Goal: Information Seeking & Learning: Learn about a topic

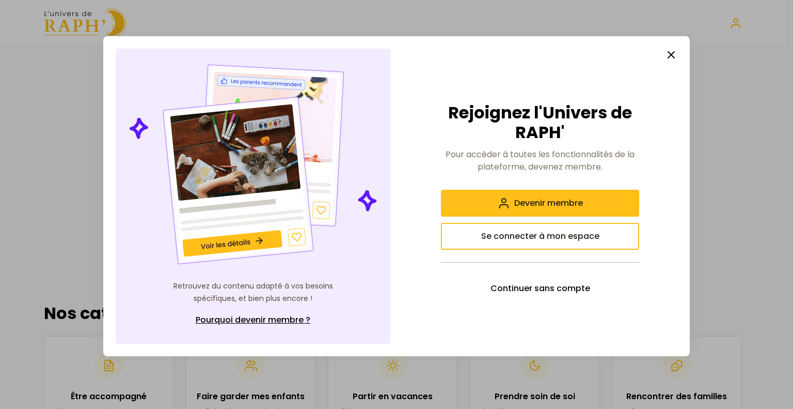
click at [670, 55] on icon "button" at bounding box center [671, 55] width 12 height 12
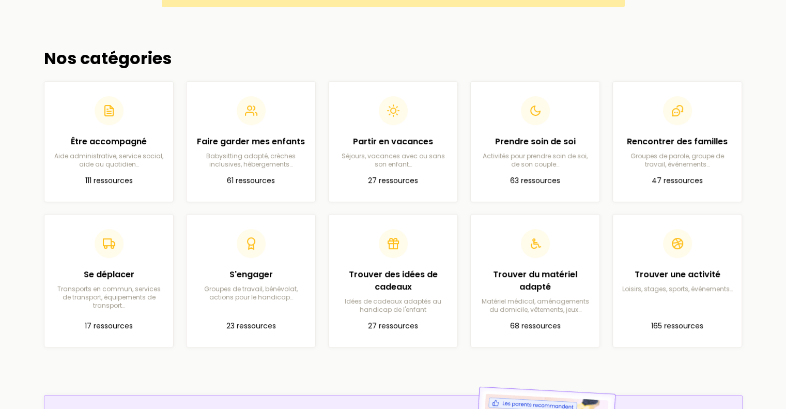
scroll to position [273, 0]
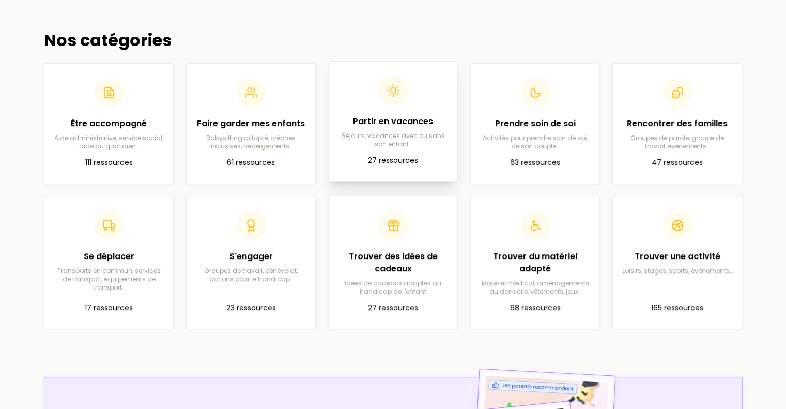
click at [395, 125] on h2 "Partir en vacances" at bounding box center [393, 121] width 112 height 12
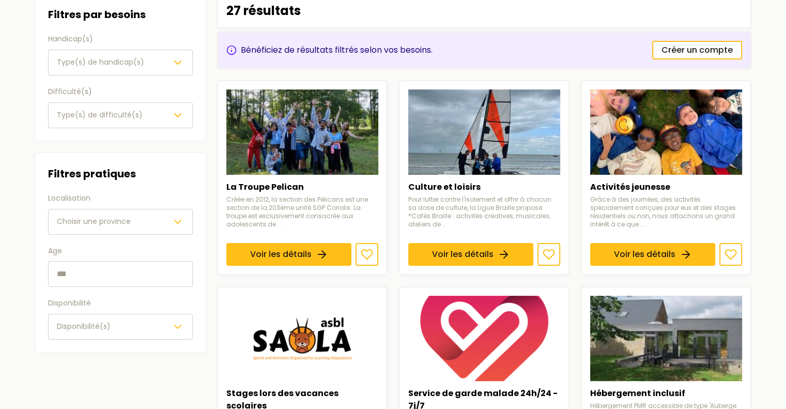
scroll to position [133, 0]
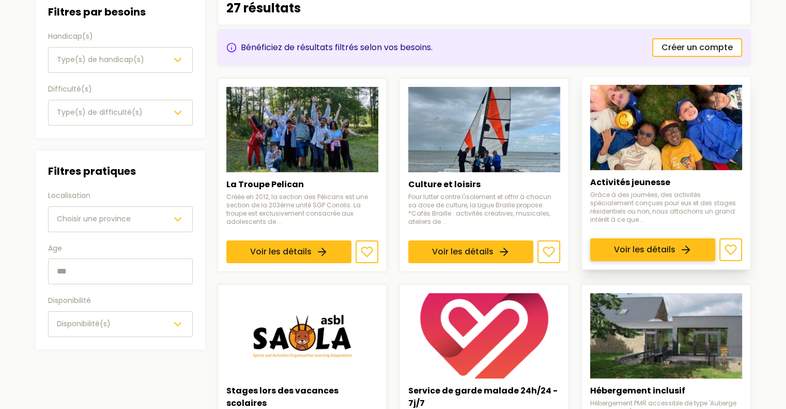
click at [651, 238] on link "Voir les détails" at bounding box center [652, 249] width 125 height 23
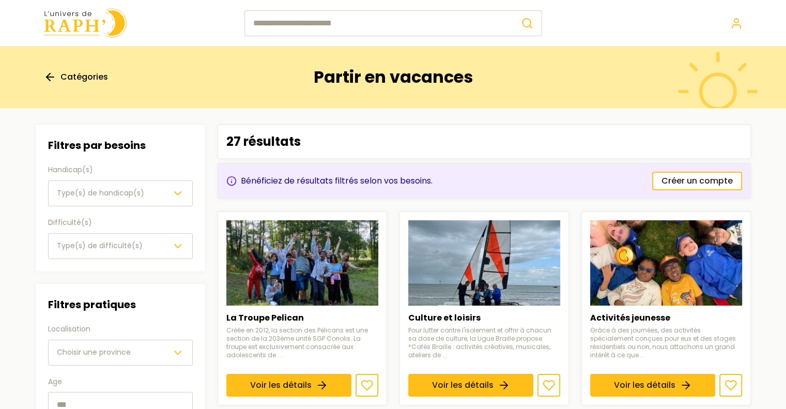
scroll to position [9, 0]
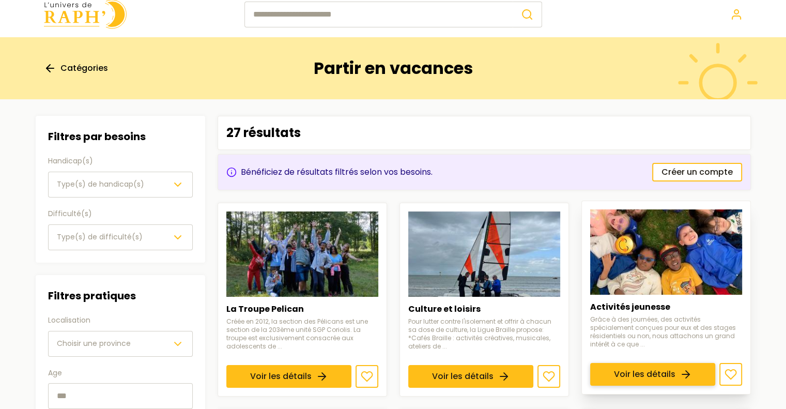
click at [690, 363] on link "Voir les détails" at bounding box center [652, 374] width 125 height 23
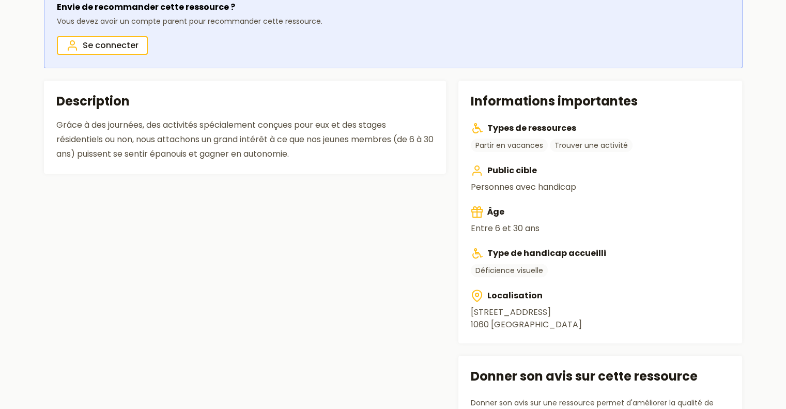
scroll to position [233, 0]
